Goal: Transaction & Acquisition: Subscribe to service/newsletter

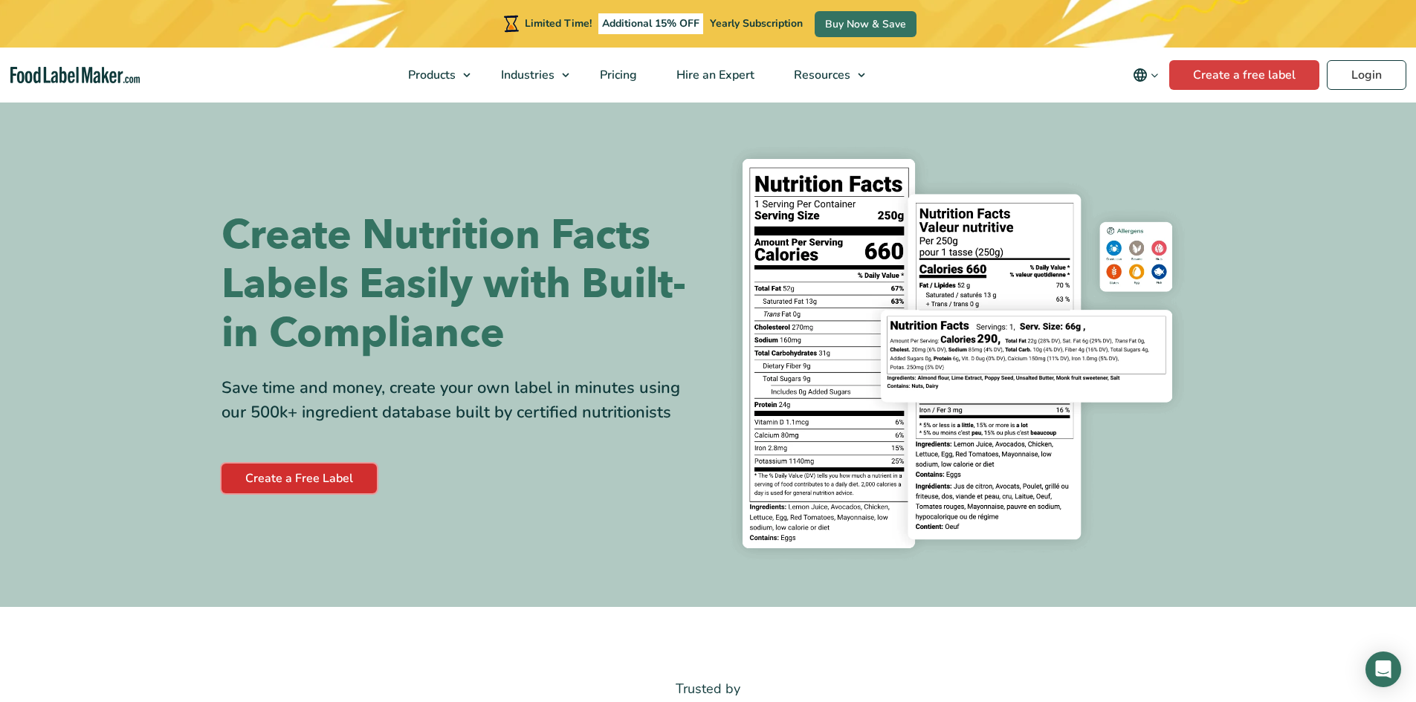
click at [273, 483] on link "Create a Free Label" at bounding box center [299, 479] width 155 height 30
